Goal: Task Accomplishment & Management: Complete application form

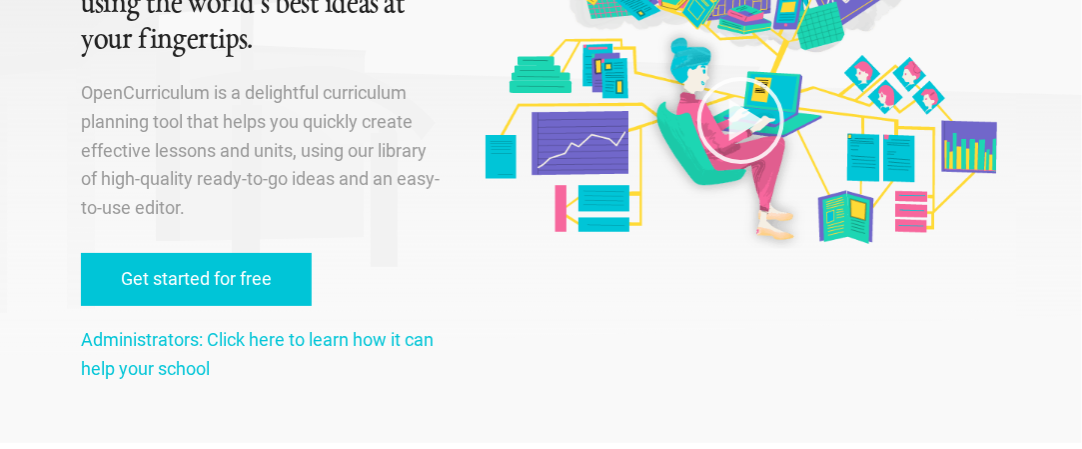
scroll to position [217, 0]
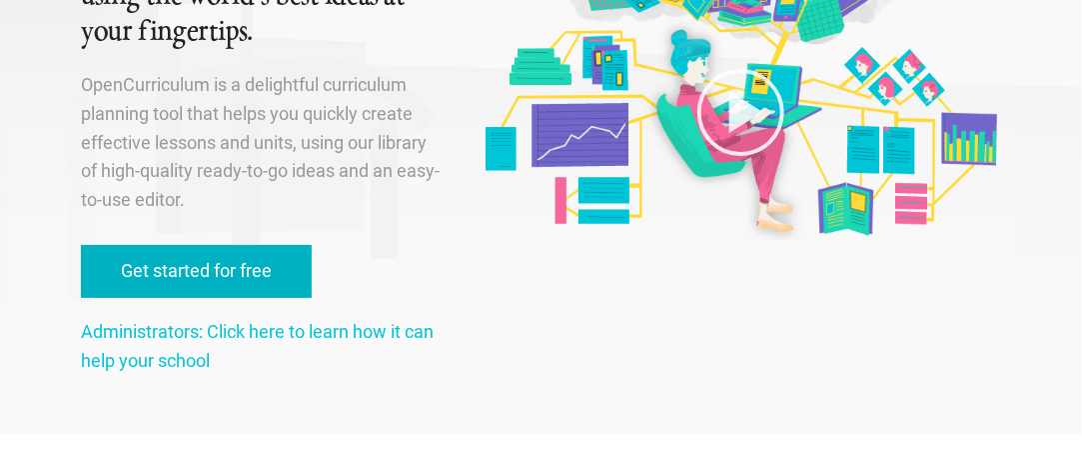
click at [226, 272] on link "Get started for free" at bounding box center [196, 271] width 231 height 53
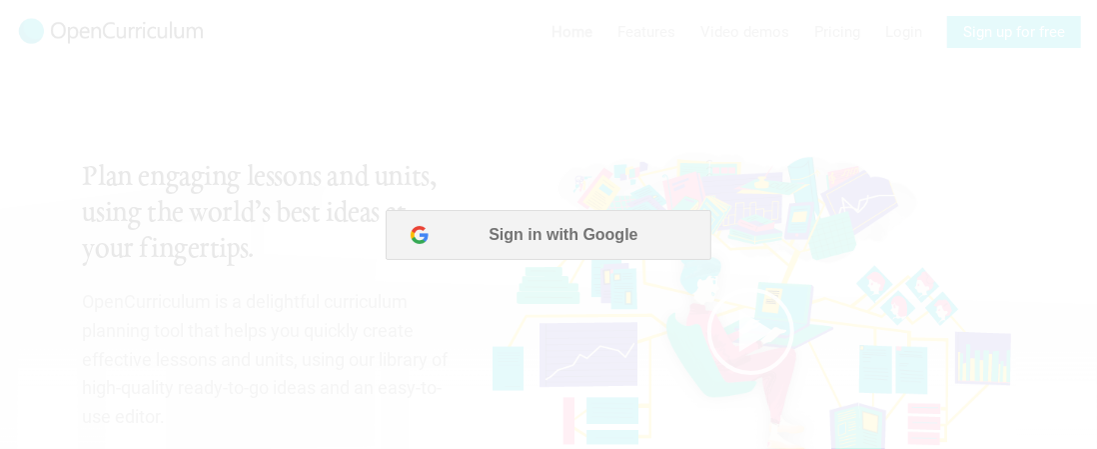
scroll to position [0, 0]
click at [524, 226] on button "Sign in with Google" at bounding box center [547, 234] width 325 height 50
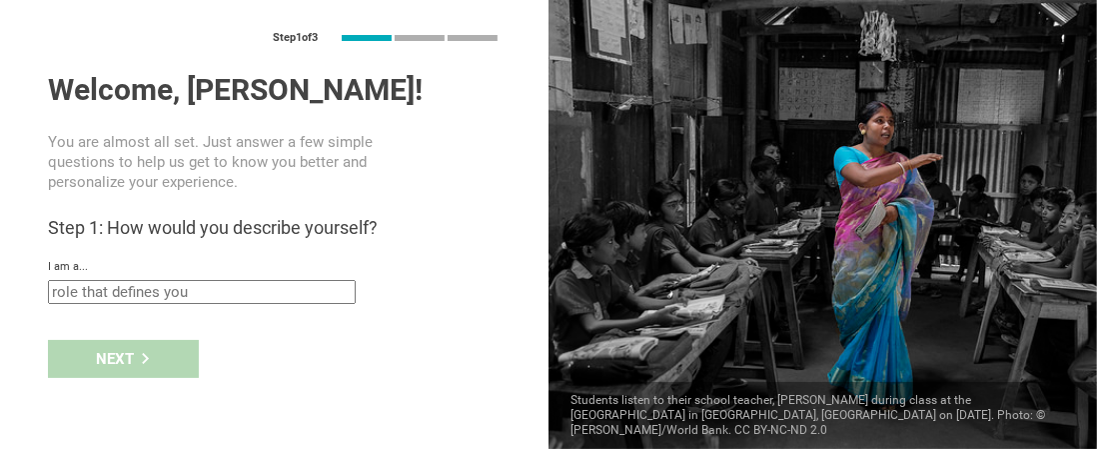
click at [573, 228] on button "Sign in with Google" at bounding box center [547, 234] width 325 height 50
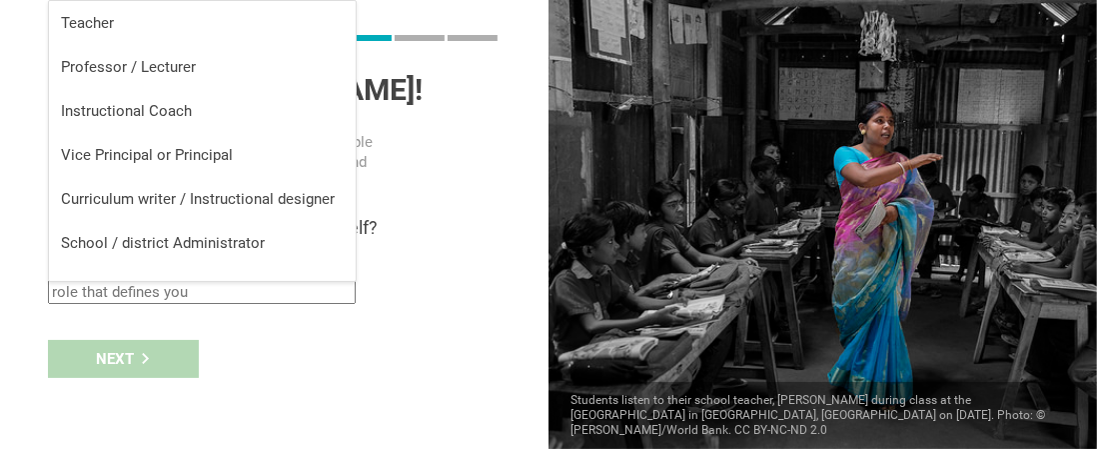
click at [163, 289] on input "text" at bounding box center [202, 292] width 308 height 24
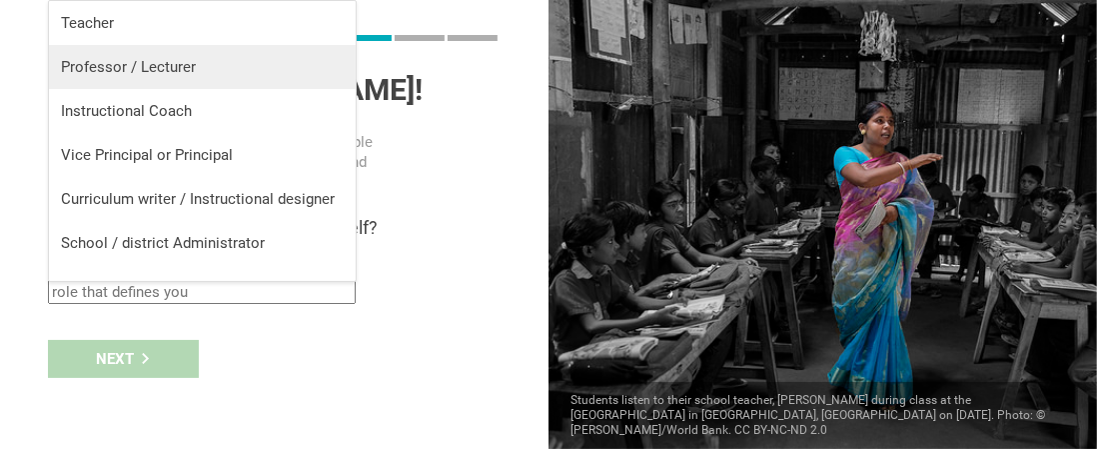
click at [138, 69] on div "Professor / Lecturer" at bounding box center [202, 67] width 283 height 20
type input "Professor / Lecturer"
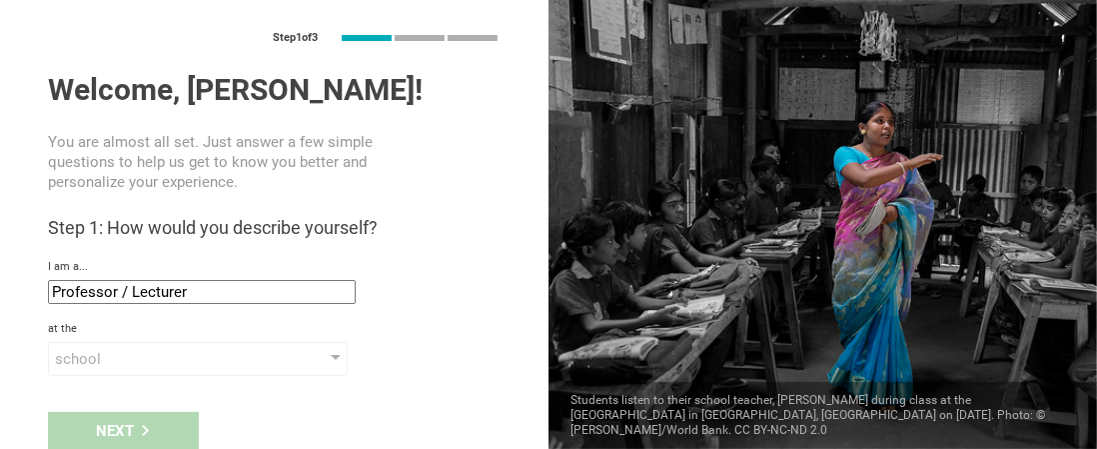
scroll to position [12, 0]
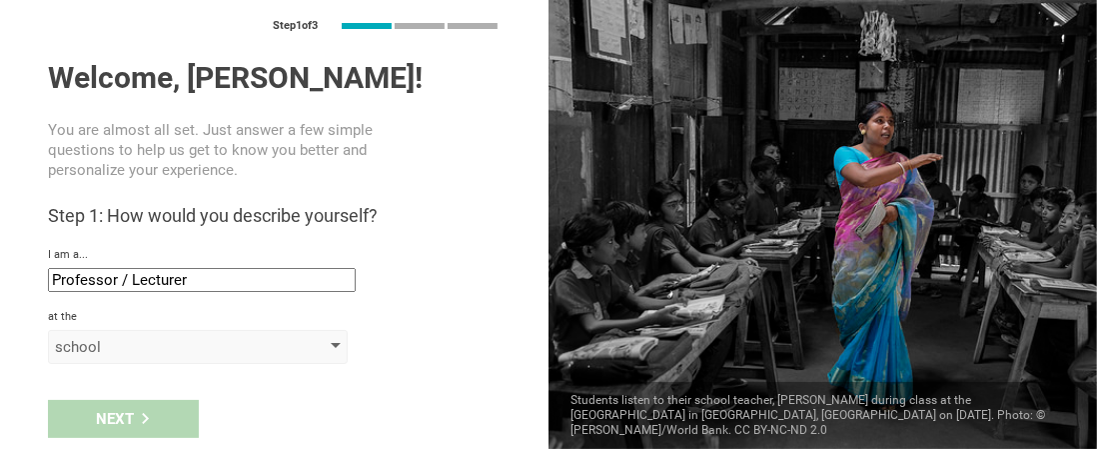
click at [329, 350] on div "school" at bounding box center [198, 347] width 300 height 34
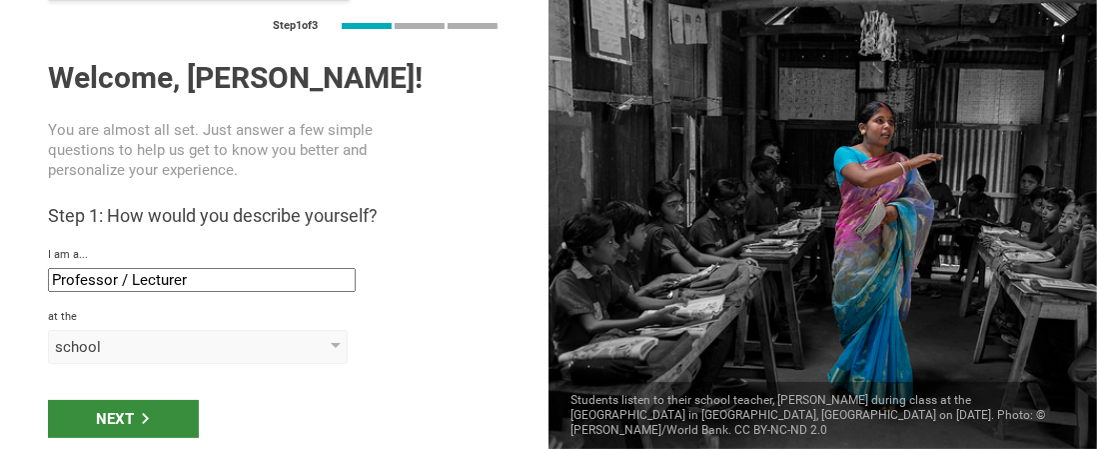
click at [180, 412] on div "Next" at bounding box center [123, 419] width 151 height 38
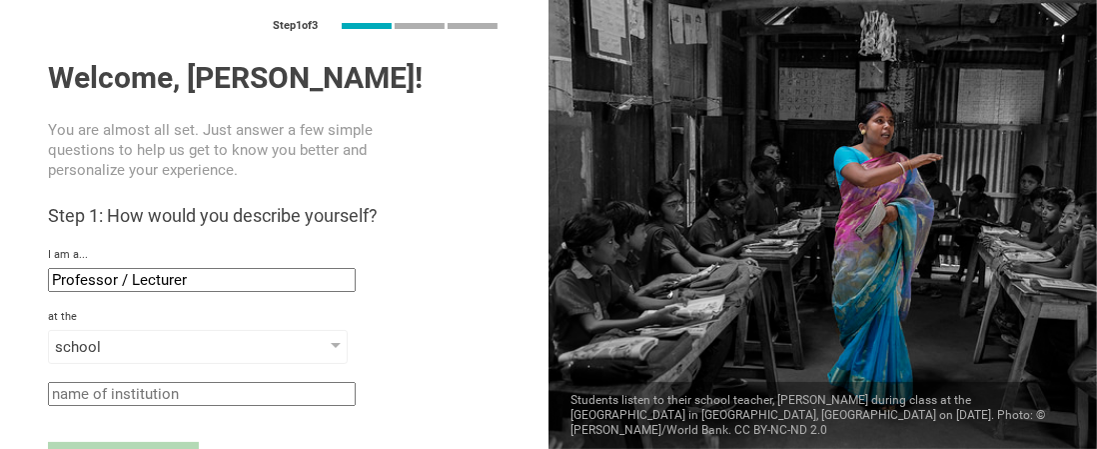
scroll to position [53, 0]
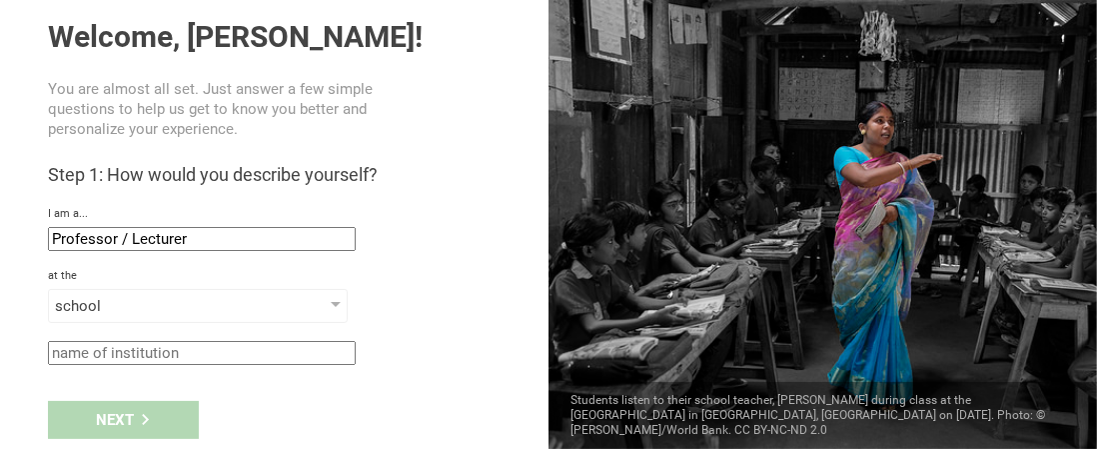
click at [154, 402] on div "Next" at bounding box center [274, 420] width 549 height 62
click at [141, 349] on input "text" at bounding box center [202, 353] width 308 height 24
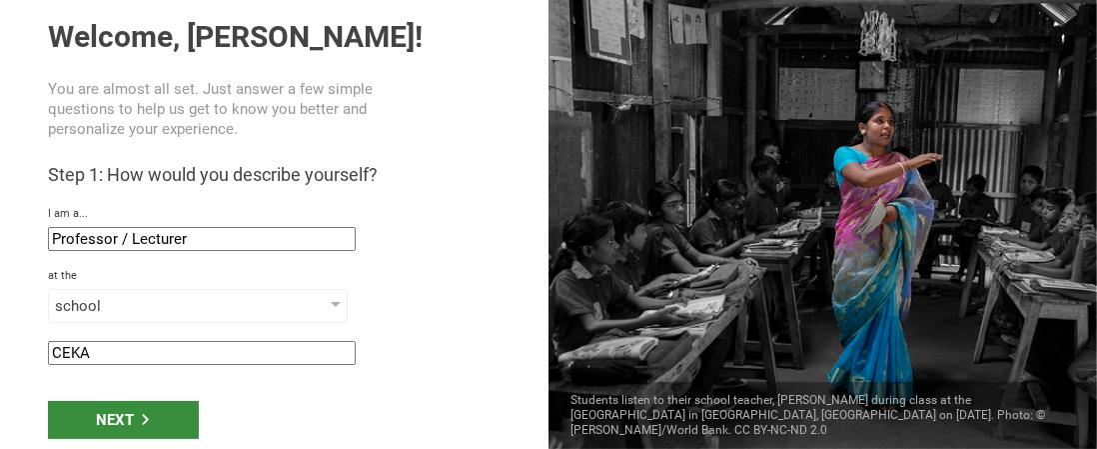
type input "CEKA"
click at [132, 423] on div "Next" at bounding box center [123, 420] width 151 height 38
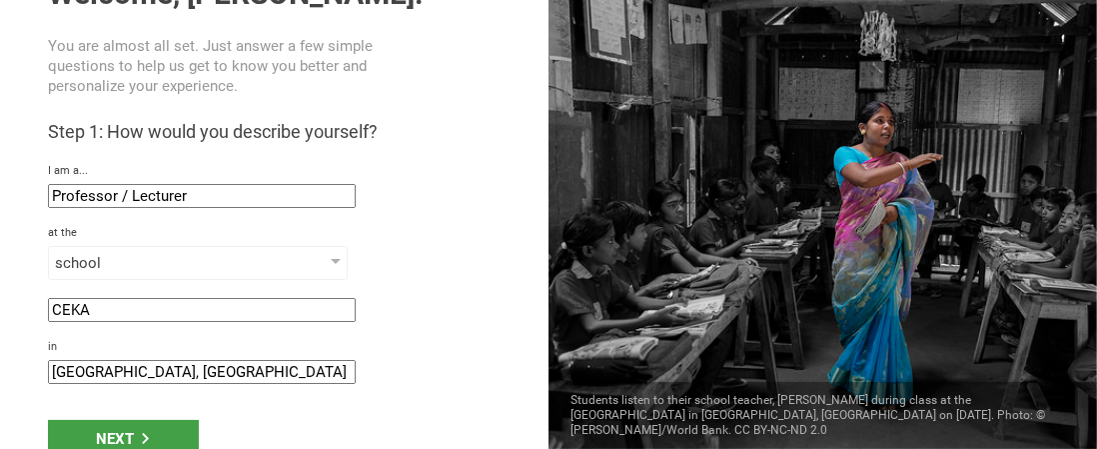
scroll to position [115, 0]
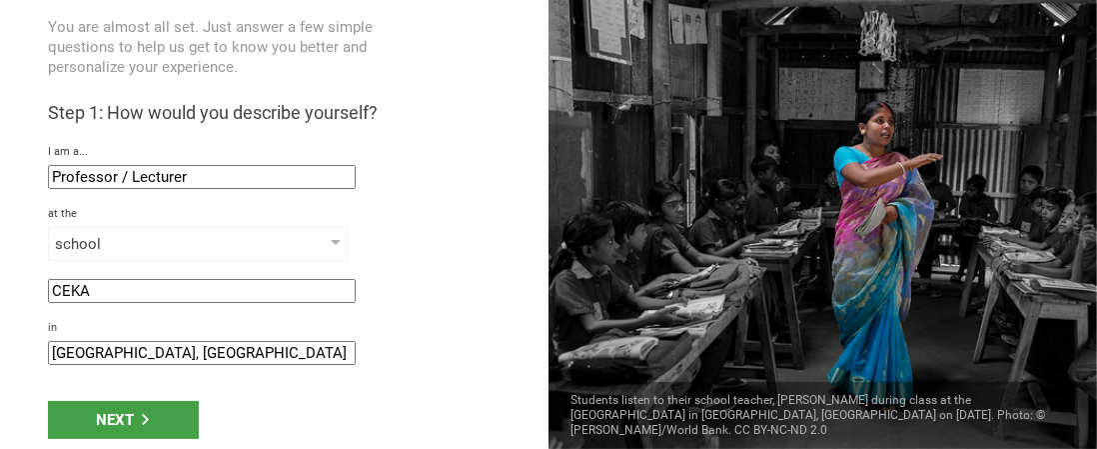
click at [94, 350] on input "[GEOGRAPHIC_DATA], [GEOGRAPHIC_DATA]" at bounding box center [202, 353] width 308 height 24
type input "[GEOGRAPHIC_DATA], [GEOGRAPHIC_DATA]"
click at [110, 408] on div "Next" at bounding box center [123, 420] width 151 height 38
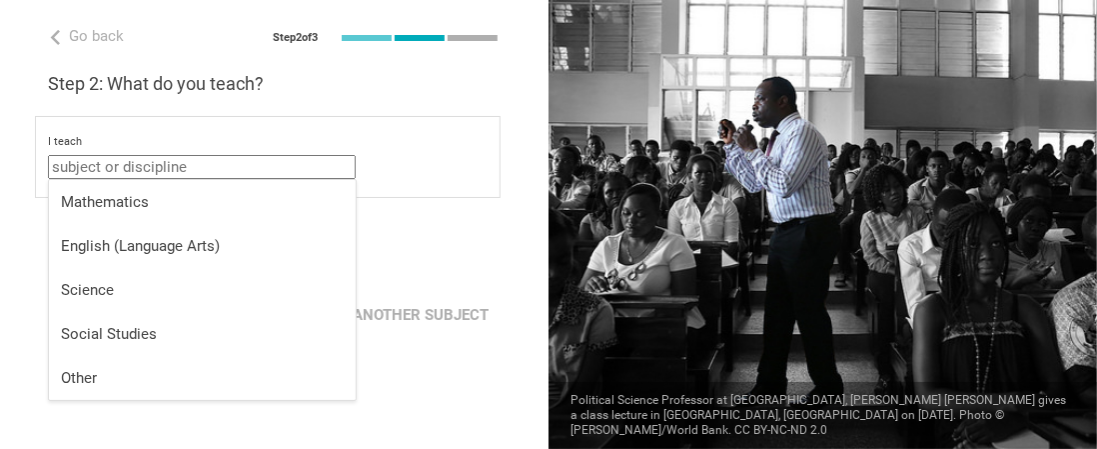
click at [237, 163] on input "text" at bounding box center [202, 167] width 308 height 24
click at [415, 151] on div "I teach ICT Mathematics English (Language Arts) Science Social Studies Other" at bounding box center [268, 157] width 440 height 44
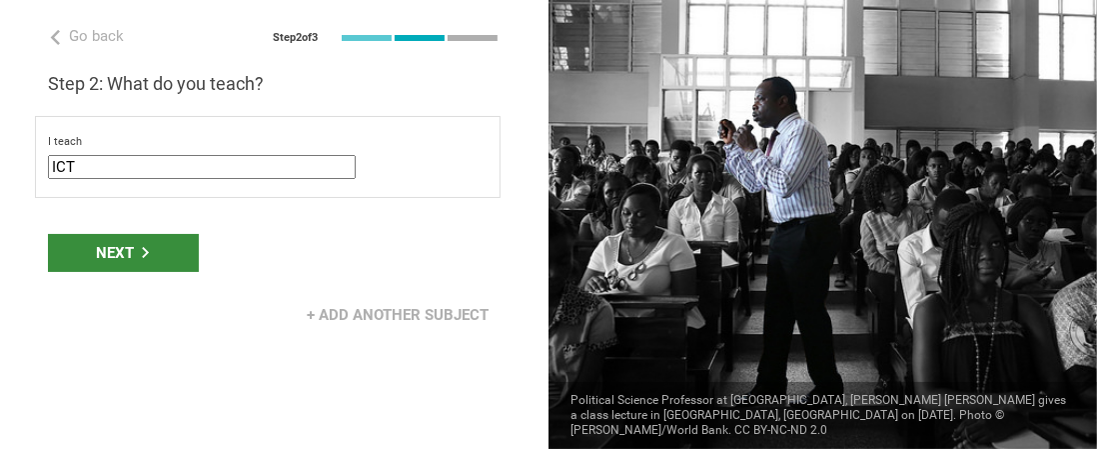
click at [131, 253] on div "Next" at bounding box center [123, 253] width 151 height 38
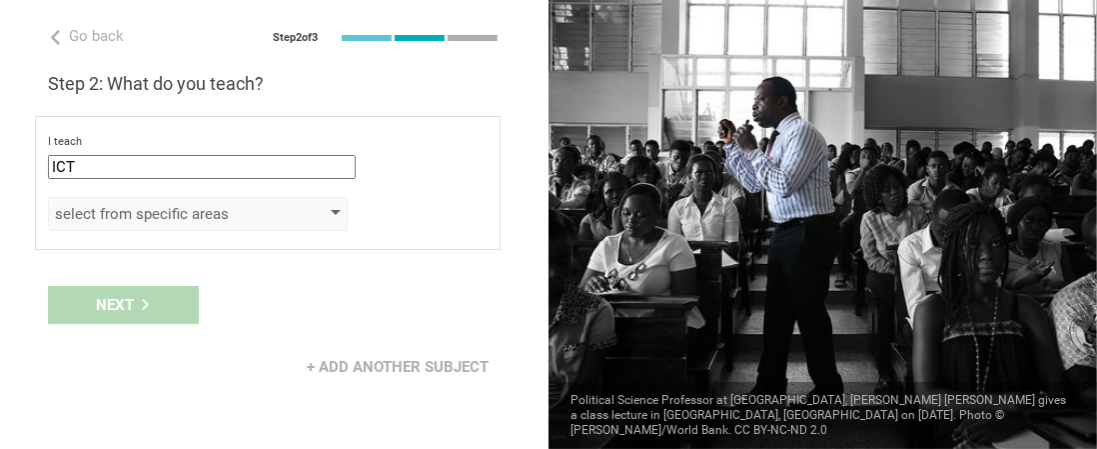
click at [340, 210] on div at bounding box center [336, 214] width 10 height 8
click at [122, 208] on div "select from specific areas" at bounding box center [169, 214] width 229 height 20
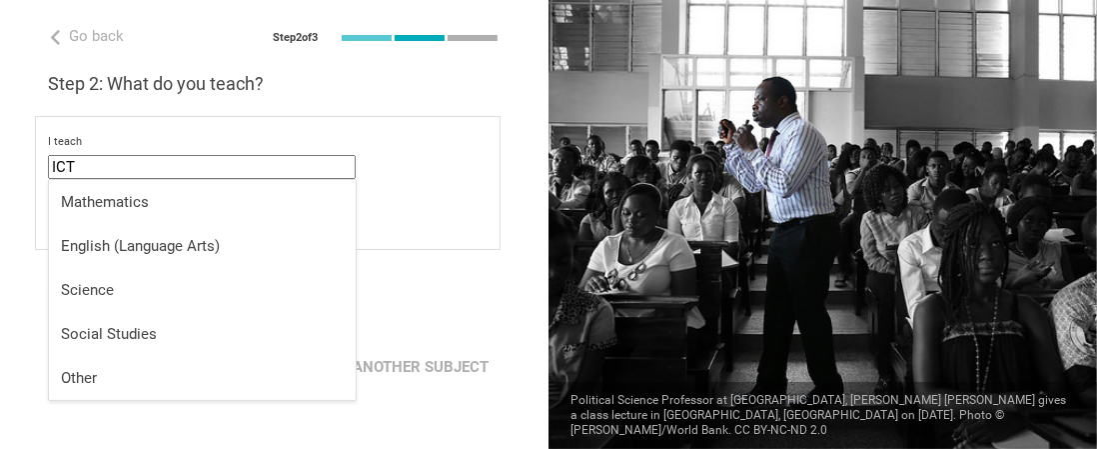
click at [90, 164] on input "ICT" at bounding box center [202, 167] width 308 height 24
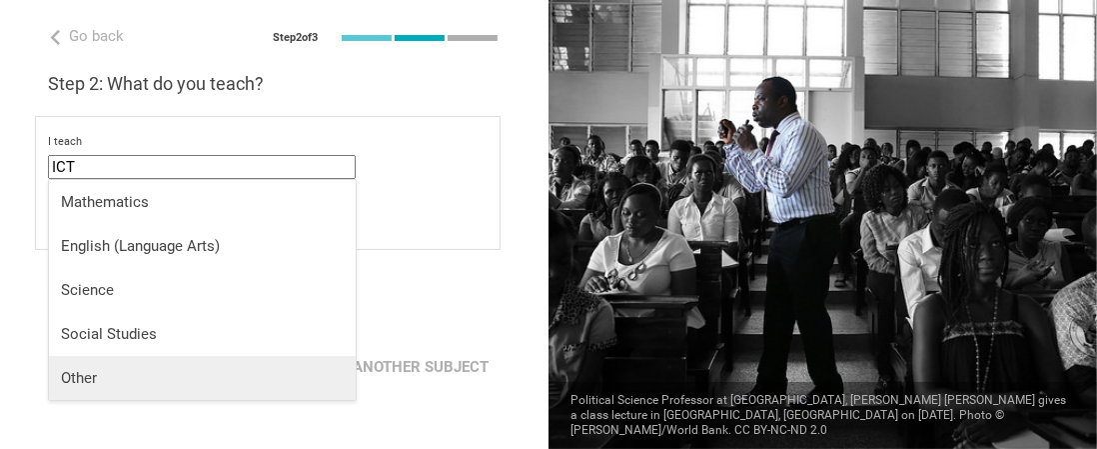
click at [76, 377] on div "Other" at bounding box center [202, 378] width 283 height 20
type input "Other"
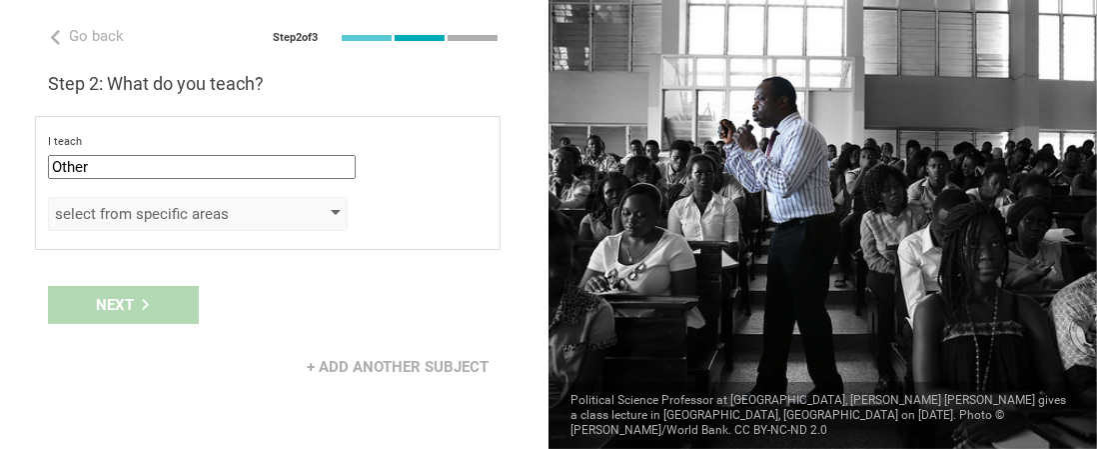
click at [338, 216] on div "select from specific areas" at bounding box center [198, 214] width 300 height 34
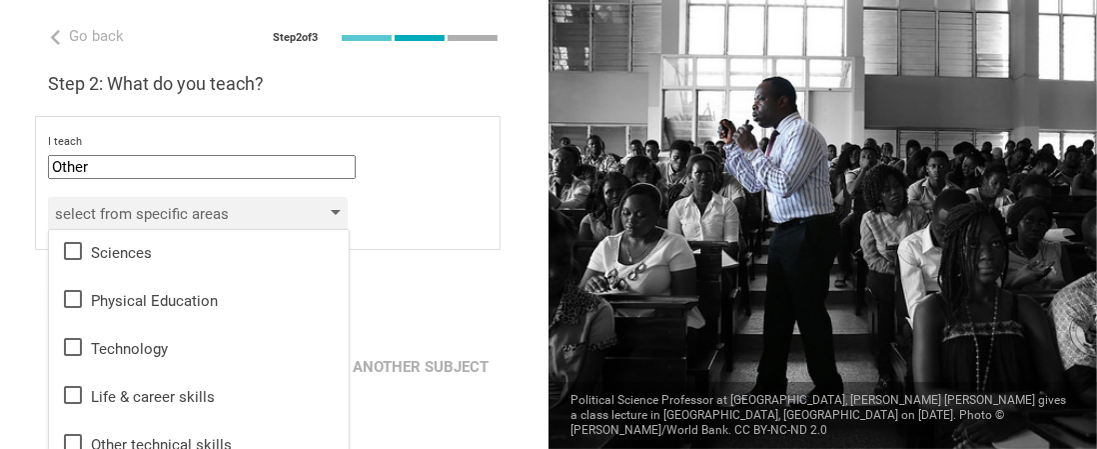
scroll to position [101, 0]
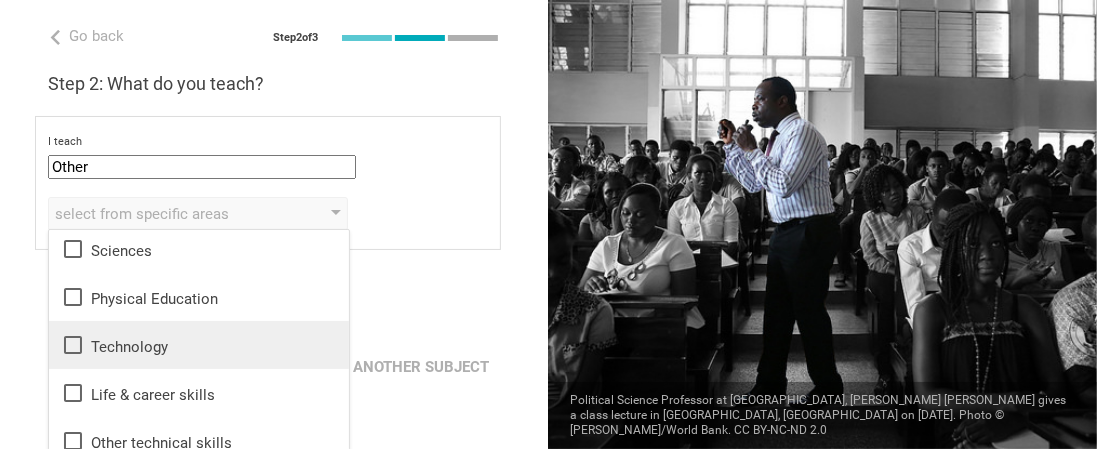
click at [120, 347] on div "Technology" at bounding box center [199, 345] width 276 height 24
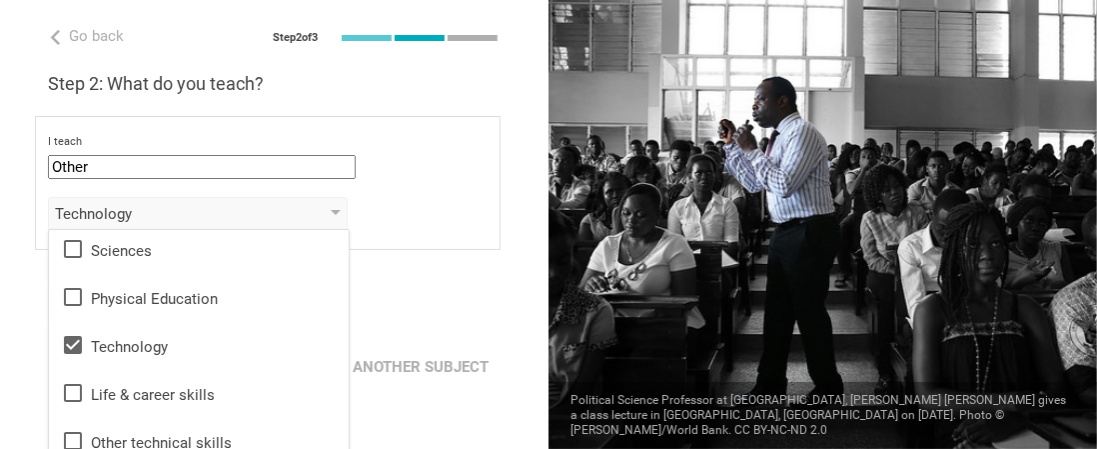
click at [377, 283] on div "Next" at bounding box center [274, 305] width 549 height 62
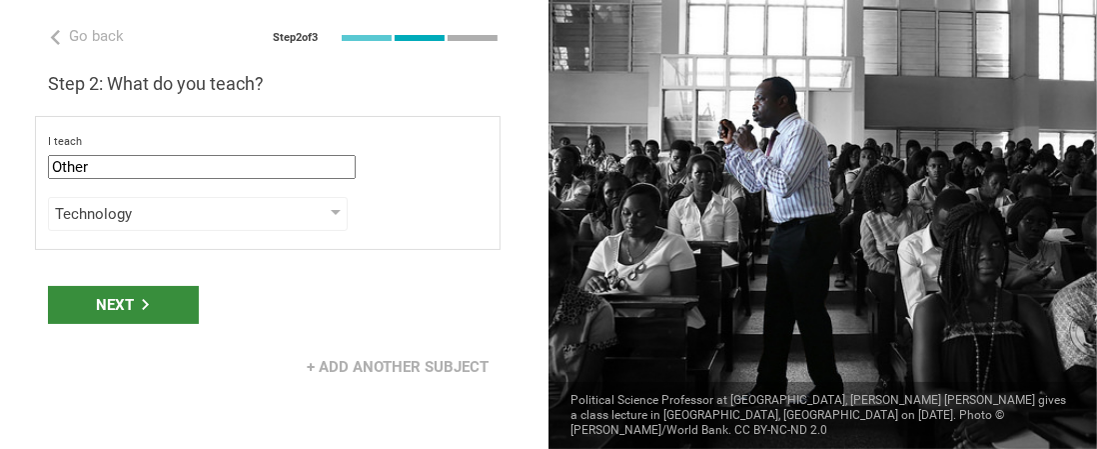
click at [126, 312] on div "Next" at bounding box center [123, 305] width 151 height 38
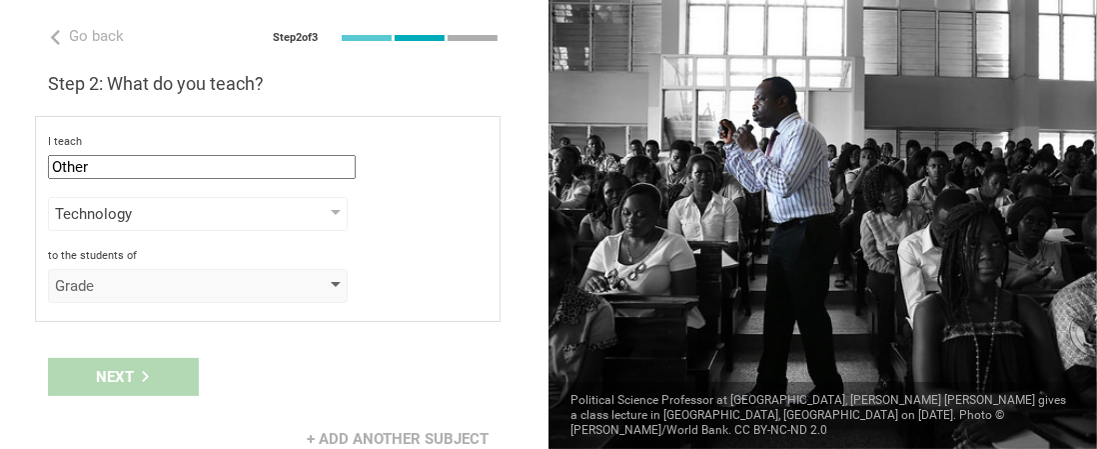
click at [342, 291] on div "Grade" at bounding box center [198, 286] width 300 height 34
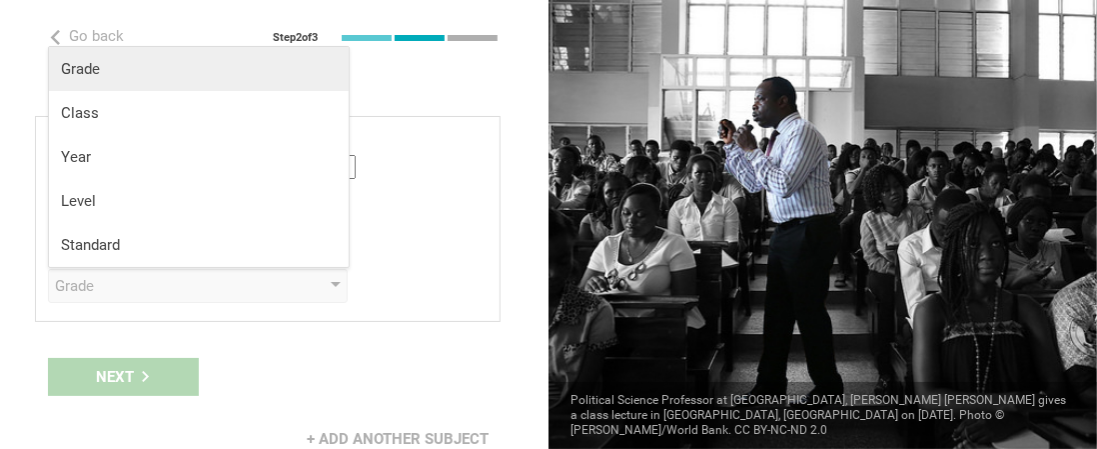
click at [107, 69] on div "Grade" at bounding box center [199, 69] width 276 height 20
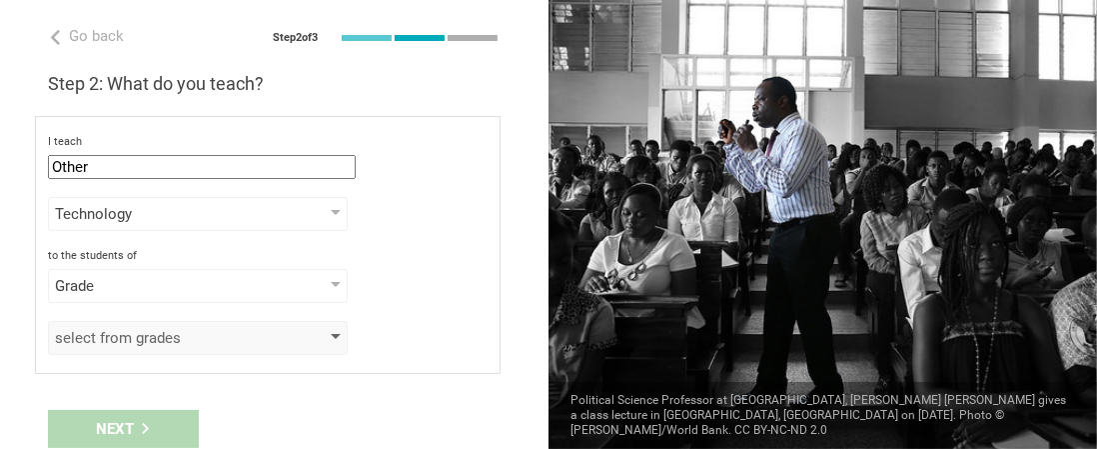
click at [344, 332] on div "select from grades" at bounding box center [198, 338] width 300 height 34
click at [336, 334] on div at bounding box center [336, 338] width 10 height 8
click at [332, 334] on div at bounding box center [336, 338] width 10 height 8
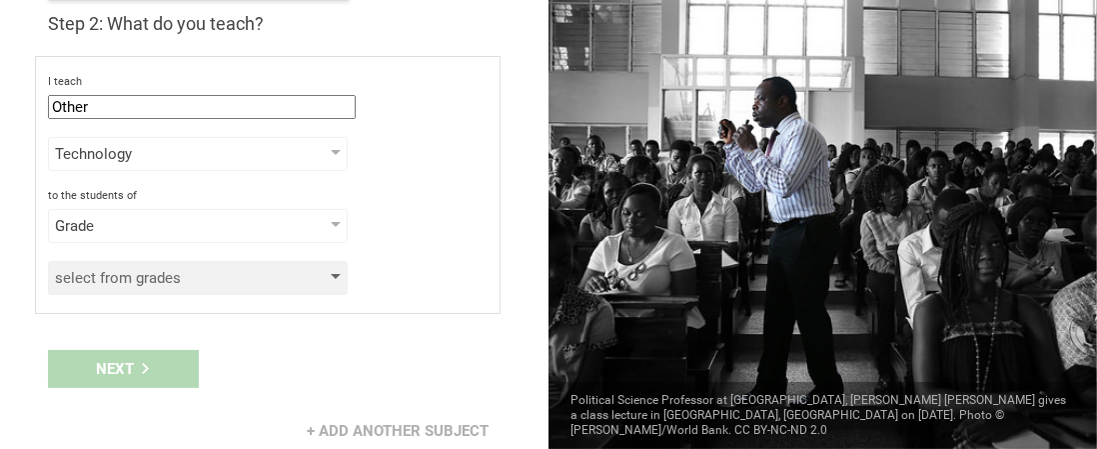
scroll to position [69, 0]
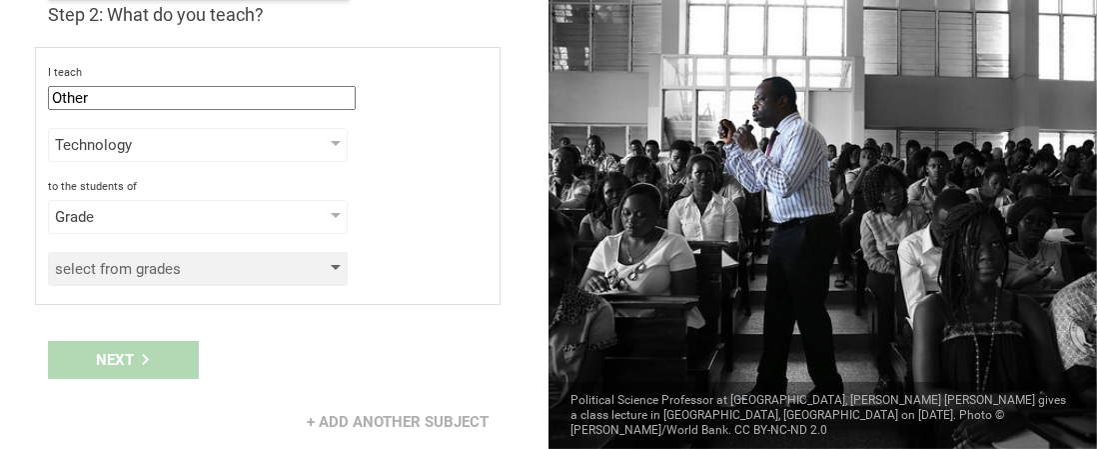
click at [304, 280] on div "select from grades" at bounding box center [198, 269] width 300 height 34
click at [213, 276] on div "select from grades" at bounding box center [198, 269] width 300 height 34
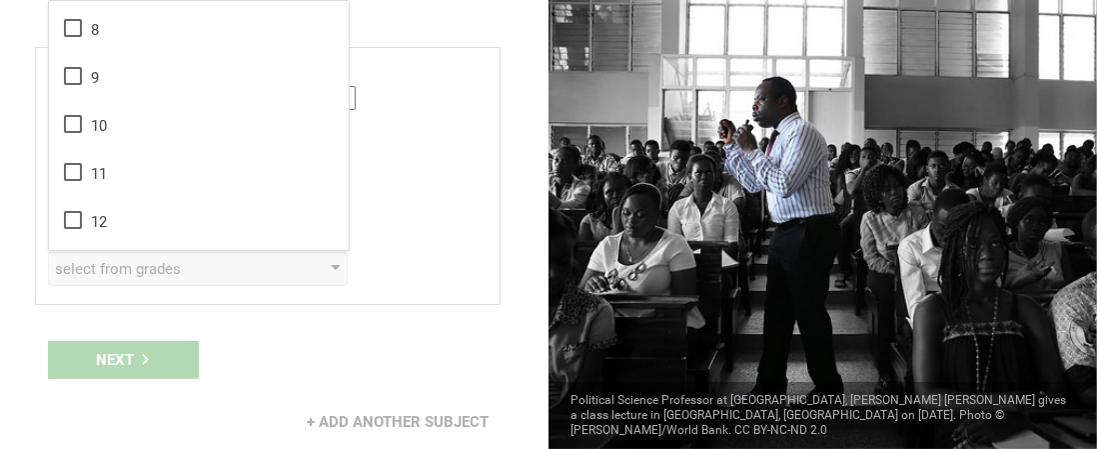
scroll to position [374, 0]
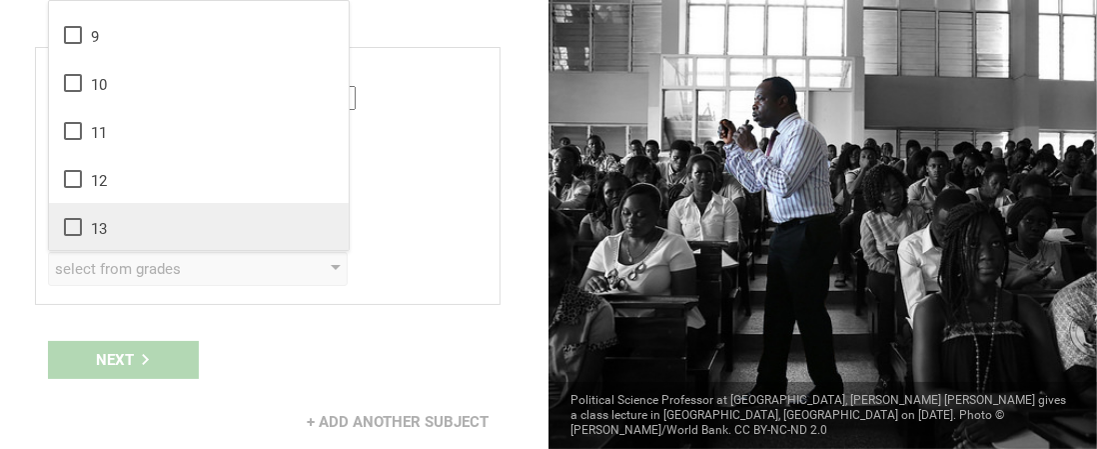
click at [74, 221] on icon at bounding box center [73, 227] width 24 height 24
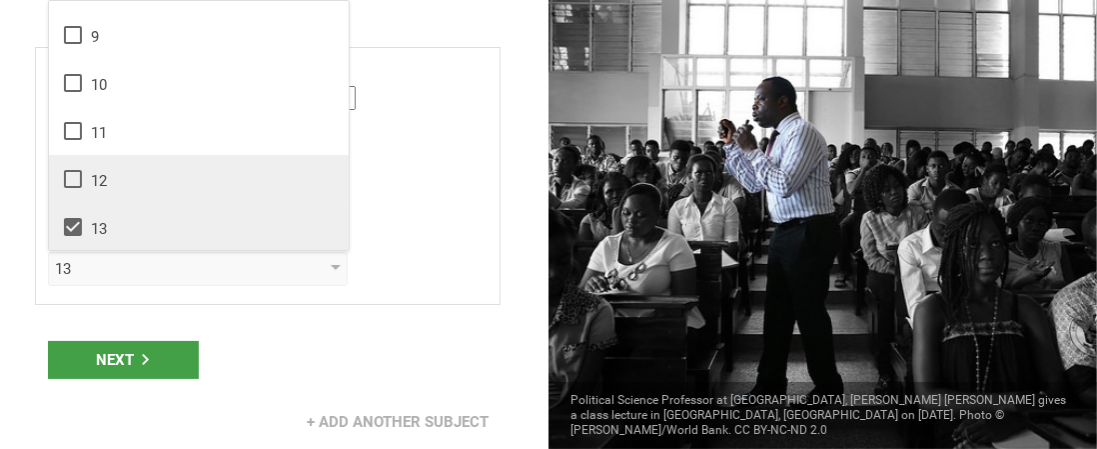
click at [74, 181] on icon at bounding box center [73, 179] width 24 height 24
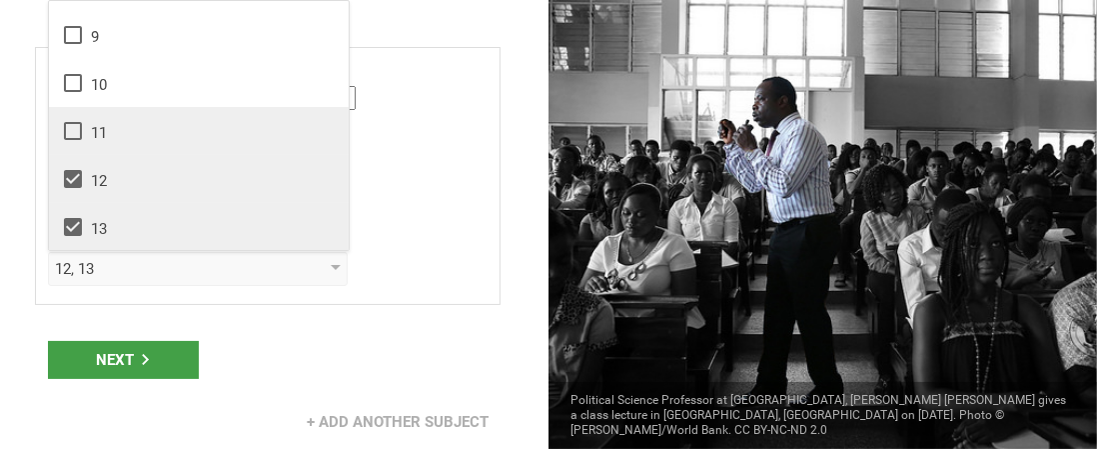
click at [76, 132] on icon at bounding box center [73, 131] width 24 height 24
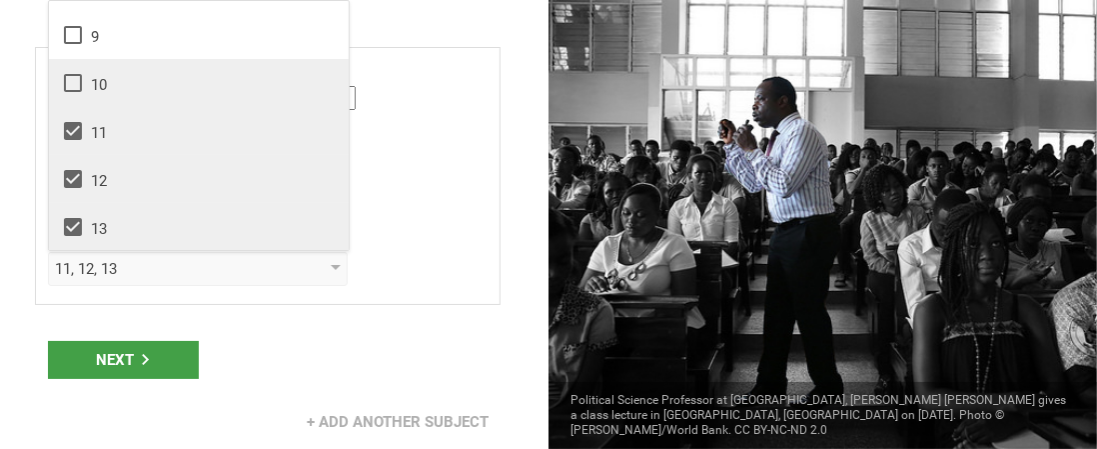
click at [72, 82] on icon at bounding box center [73, 83] width 24 height 24
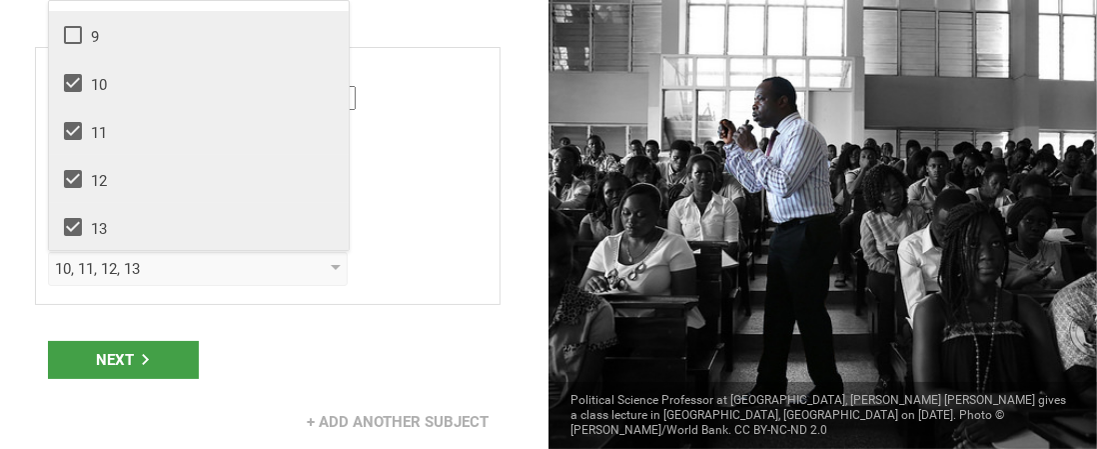
click at [73, 27] on icon at bounding box center [73, 35] width 24 height 24
click at [248, 307] on div "Go back Step 2 of 3 Welcome, [PERSON_NAME]! You are almost all set. Just answer…" at bounding box center [274, 224] width 549 height 449
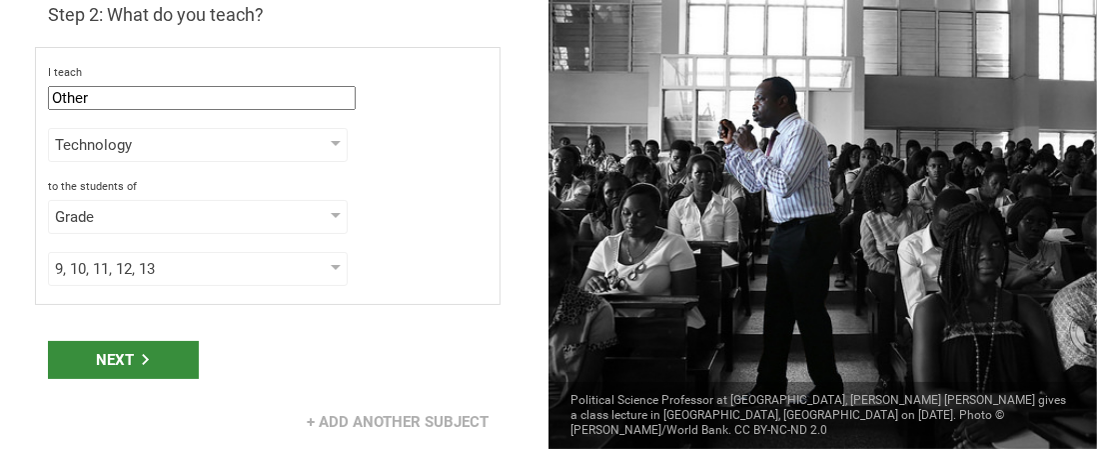
click at [146, 354] on icon at bounding box center [145, 359] width 11 height 11
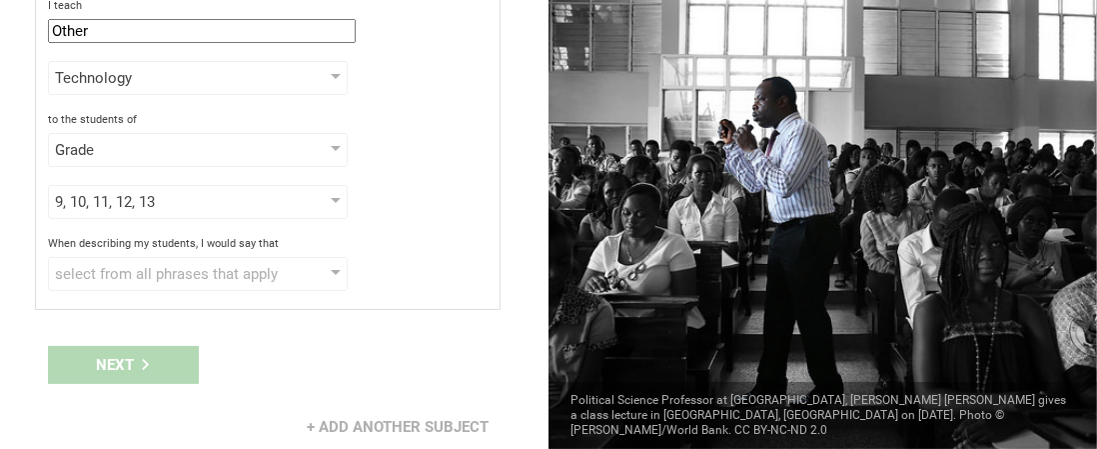
scroll to position [140, 0]
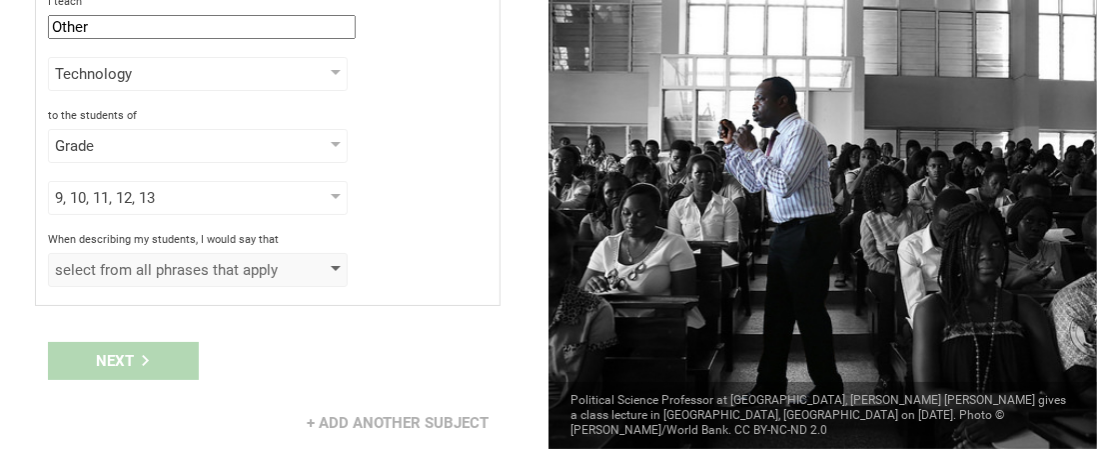
click at [329, 262] on div "select from all phrases that apply" at bounding box center [198, 270] width 300 height 34
click at [277, 267] on div "select from all phrases that apply" at bounding box center [169, 270] width 229 height 20
click at [341, 261] on div "select from all phrases that apply" at bounding box center [198, 270] width 300 height 34
click at [182, 263] on div "select from all phrases that apply" at bounding box center [169, 270] width 229 height 20
click at [181, 262] on div "select from all phrases that apply" at bounding box center [169, 270] width 229 height 20
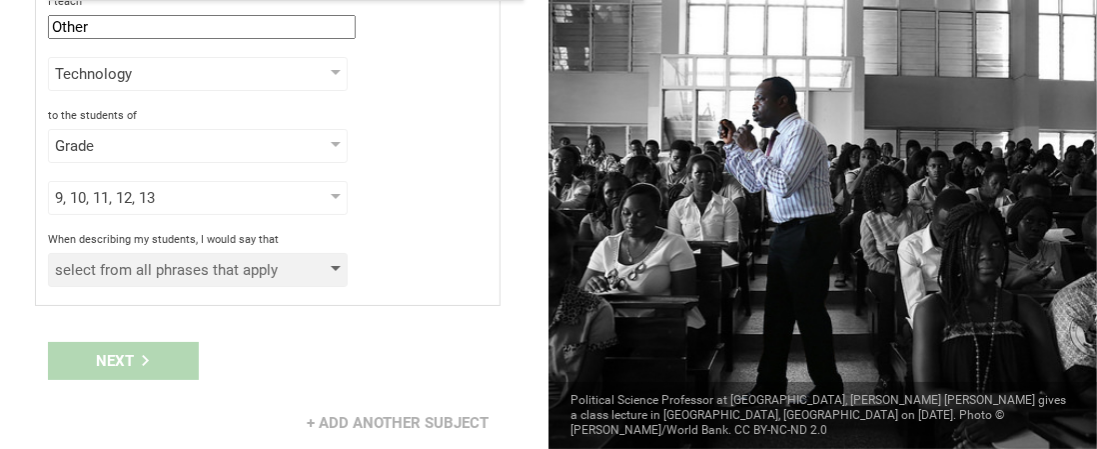
click at [246, 273] on div "select from all phrases that apply" at bounding box center [169, 270] width 229 height 20
click at [286, 263] on div "select from all phrases that apply" at bounding box center [198, 270] width 300 height 34
click at [335, 266] on div at bounding box center [336, 270] width 10 height 8
click at [192, 260] on div "select from all phrases that apply" at bounding box center [169, 270] width 229 height 20
click at [203, 260] on div "select from all phrases that apply" at bounding box center [169, 270] width 229 height 20
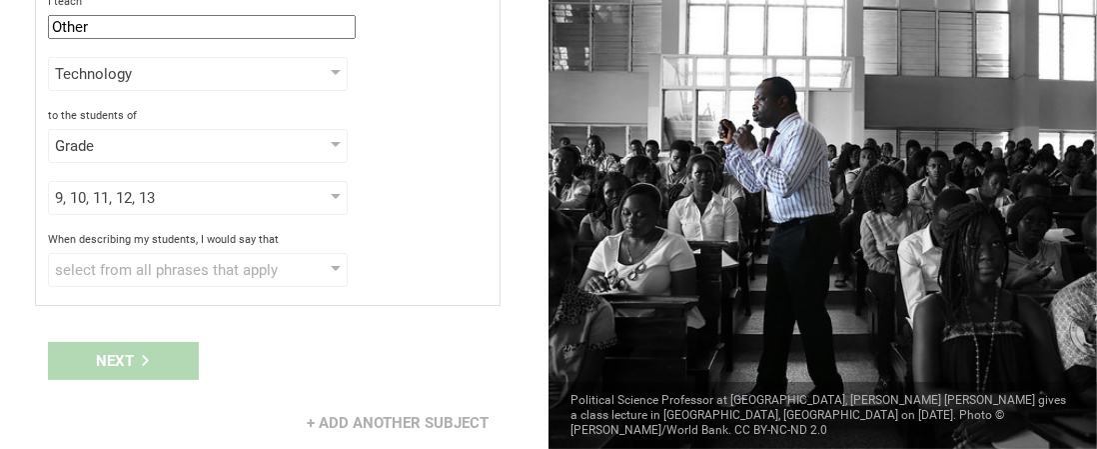
click at [158, 362] on div "Next" at bounding box center [274, 361] width 549 height 62
click at [173, 268] on div "select from all phrases that apply" at bounding box center [169, 270] width 229 height 20
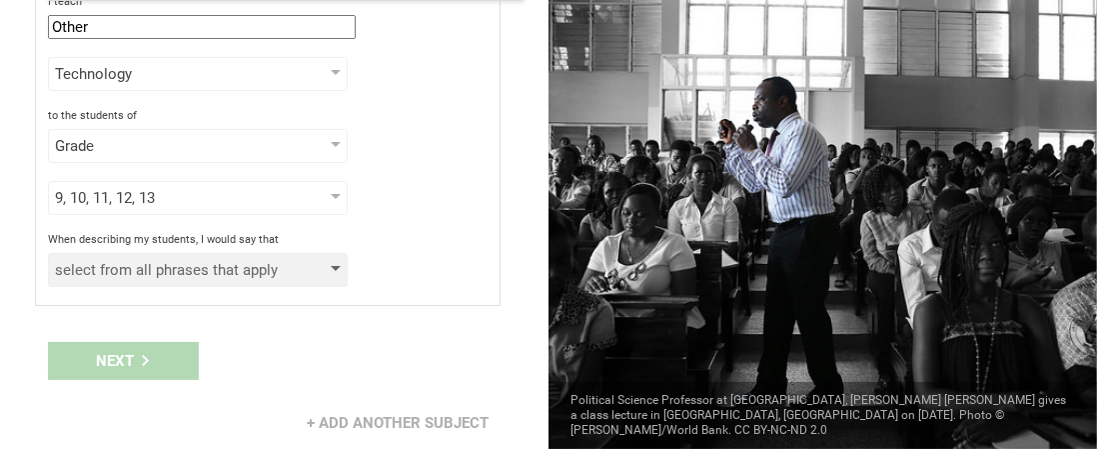
click at [173, 268] on div "select from all phrases that apply" at bounding box center [169, 270] width 229 height 20
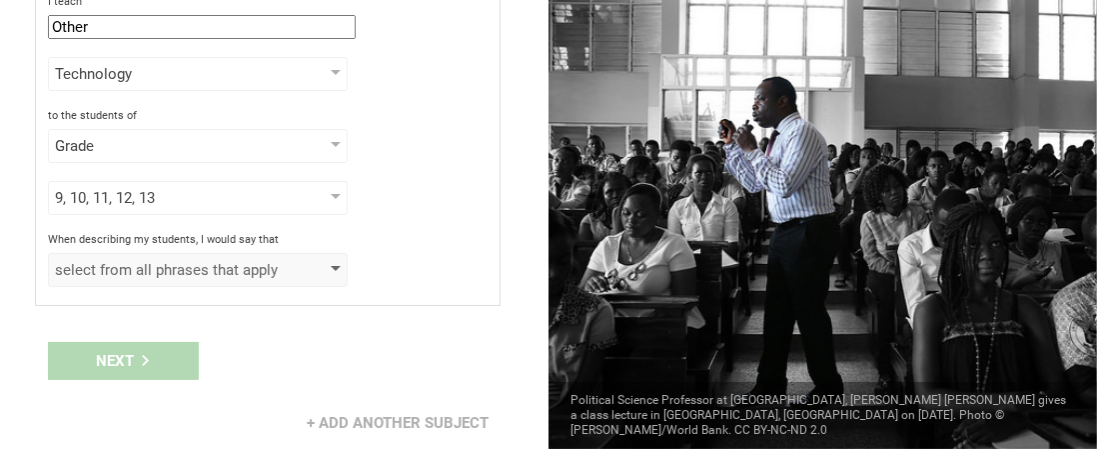
click at [173, 268] on div "select from all phrases that apply" at bounding box center [169, 270] width 229 height 20
